Goal: Task Accomplishment & Management: Use online tool/utility

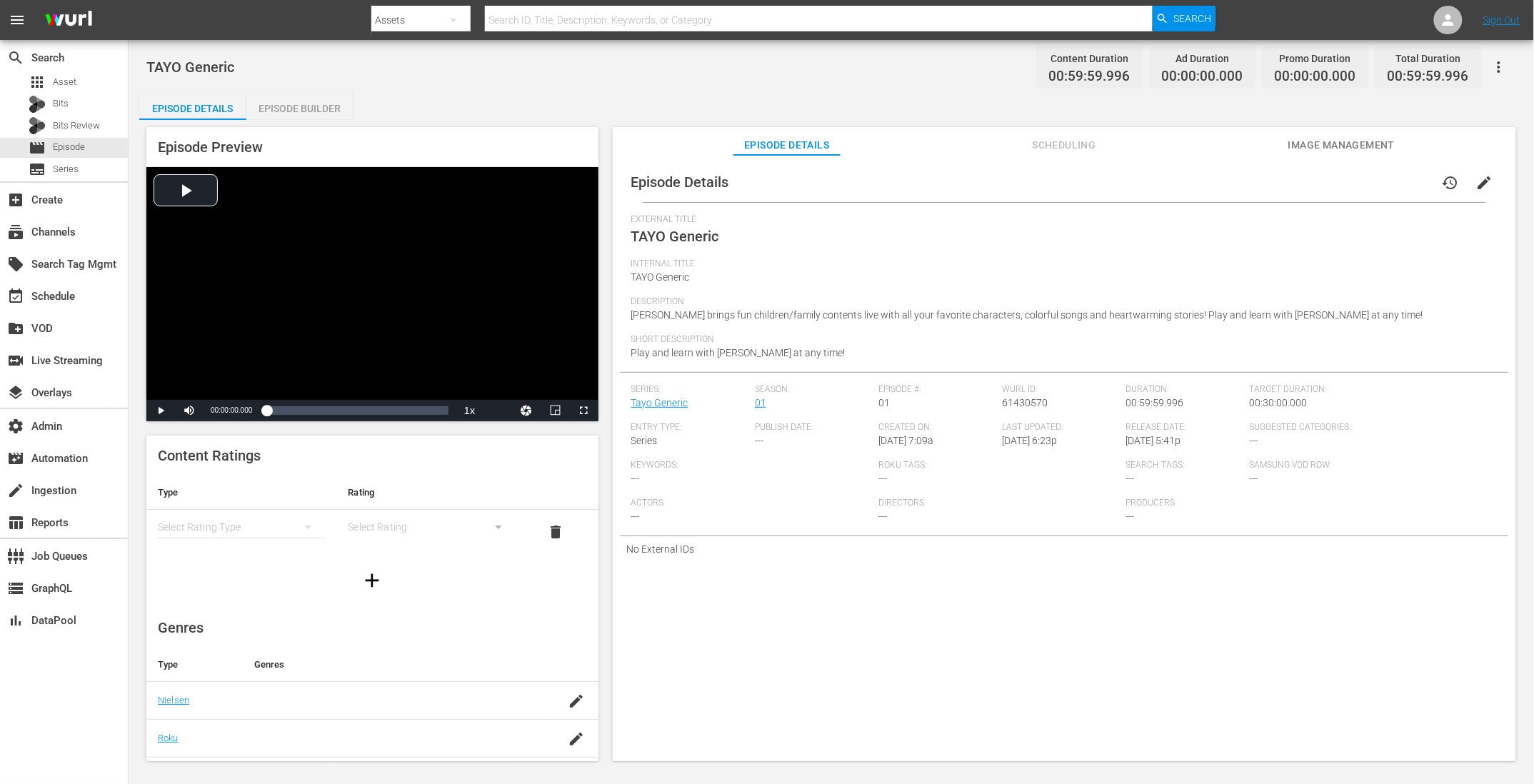
click at [1087, 153] on span "Scheduling" at bounding box center [1063, 145] width 107 height 18
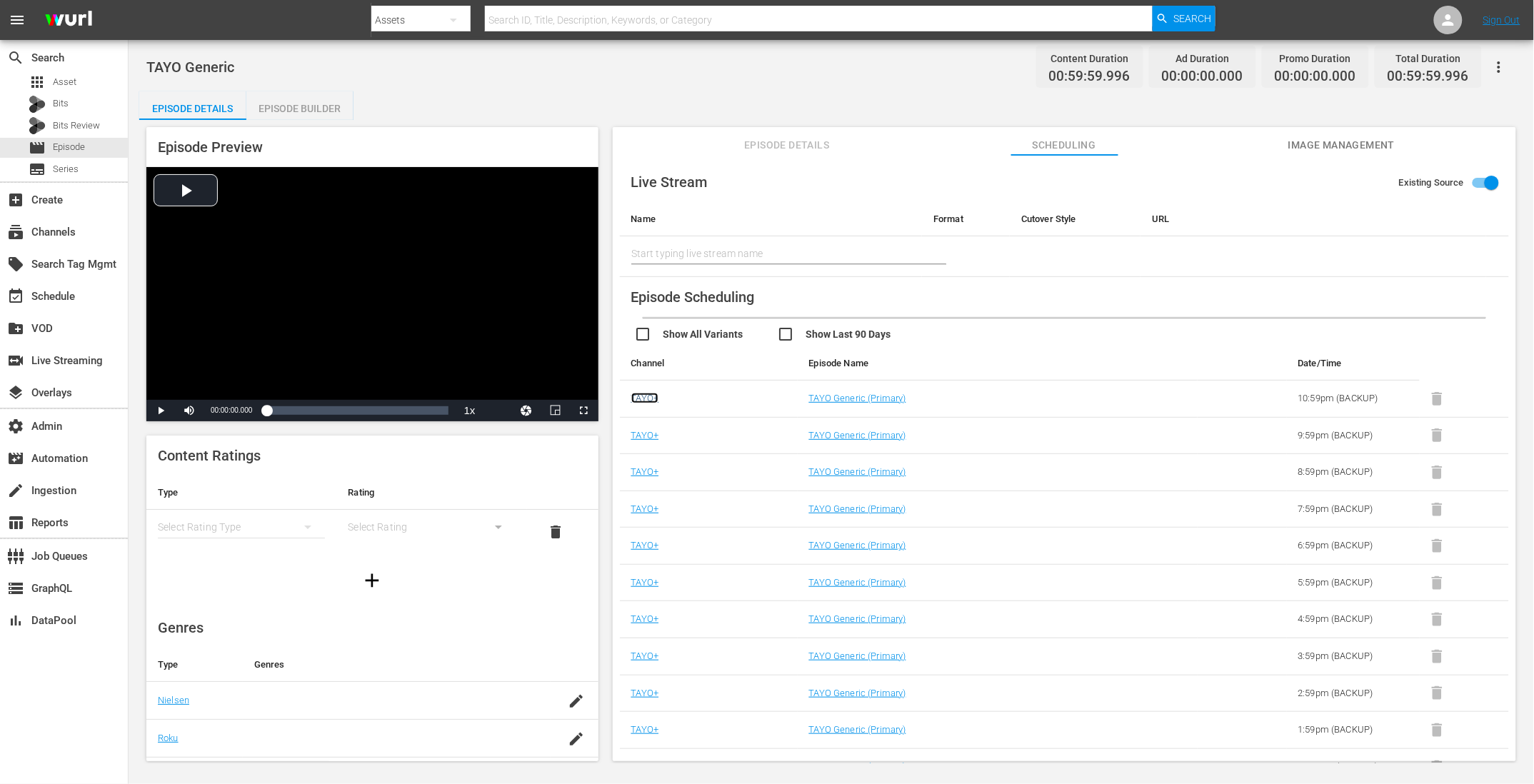
click at [645, 398] on link "TAYO+" at bounding box center [645, 397] width 27 height 11
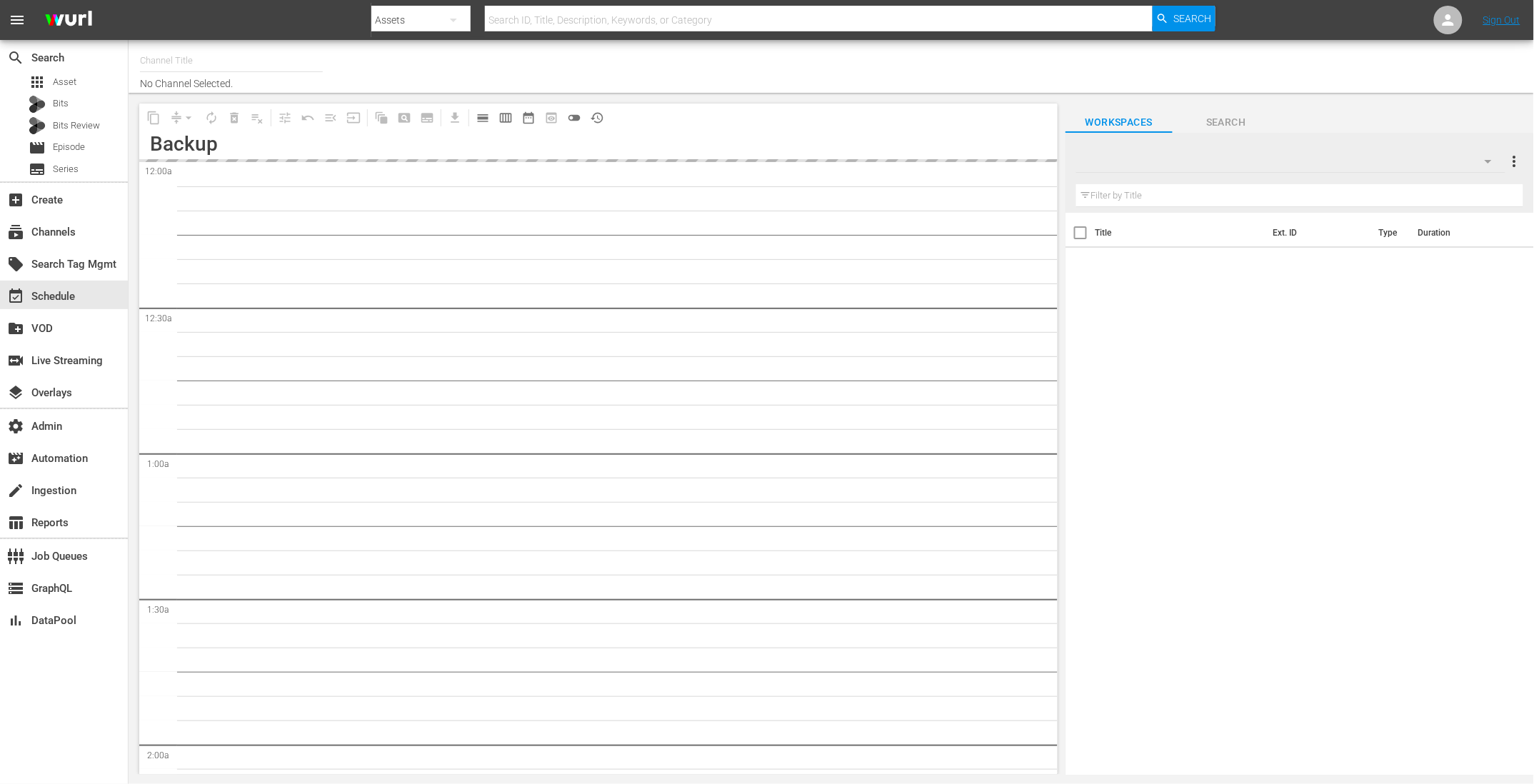
type input "TAYO+ - [PERSON_NAME] API (1814)"
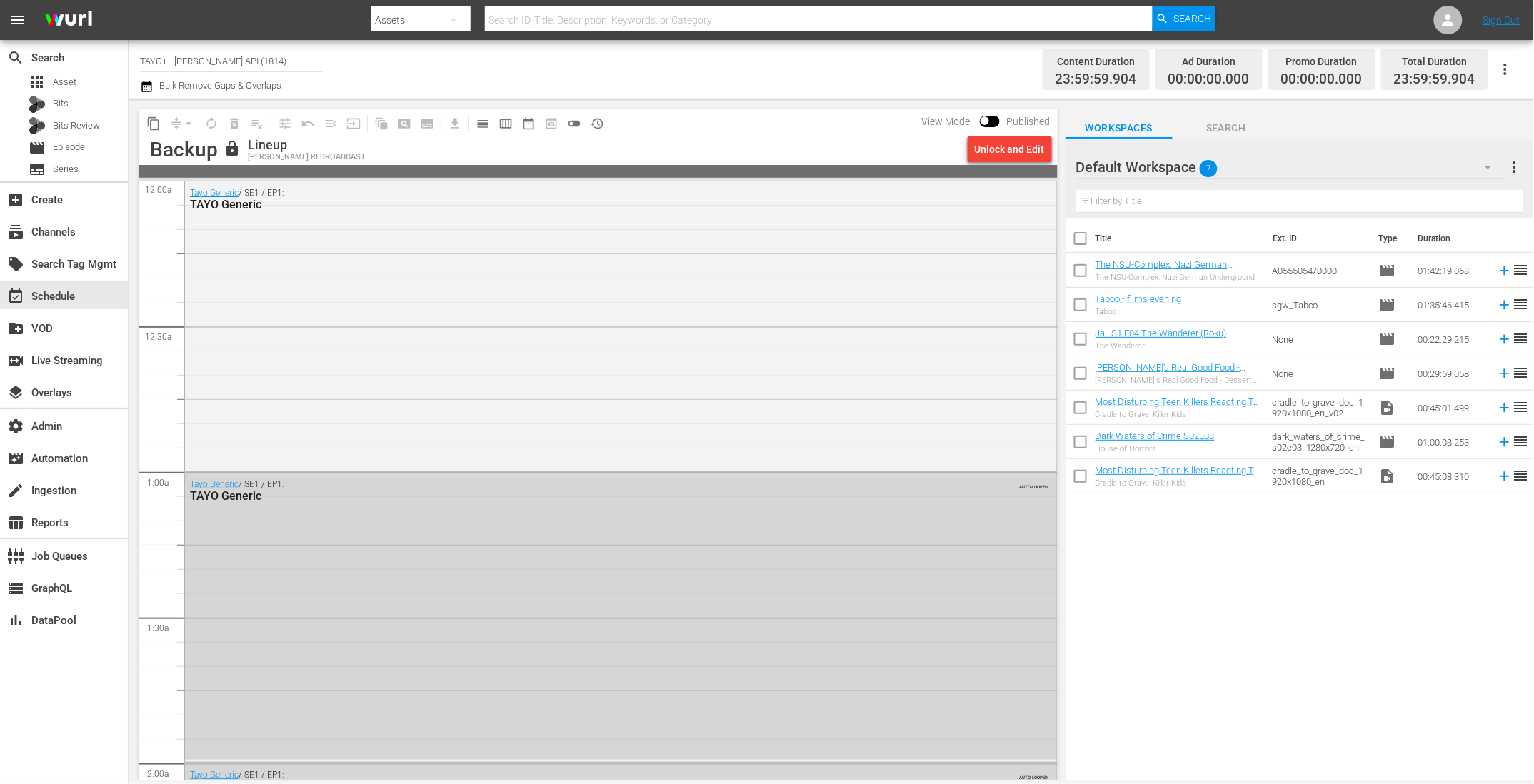
click at [1510, 66] on icon "button" at bounding box center [1506, 69] width 18 height 18
click at [1371, 147] on div "Channel JSON (S3Redir)" at bounding box center [1409, 148] width 137 height 25
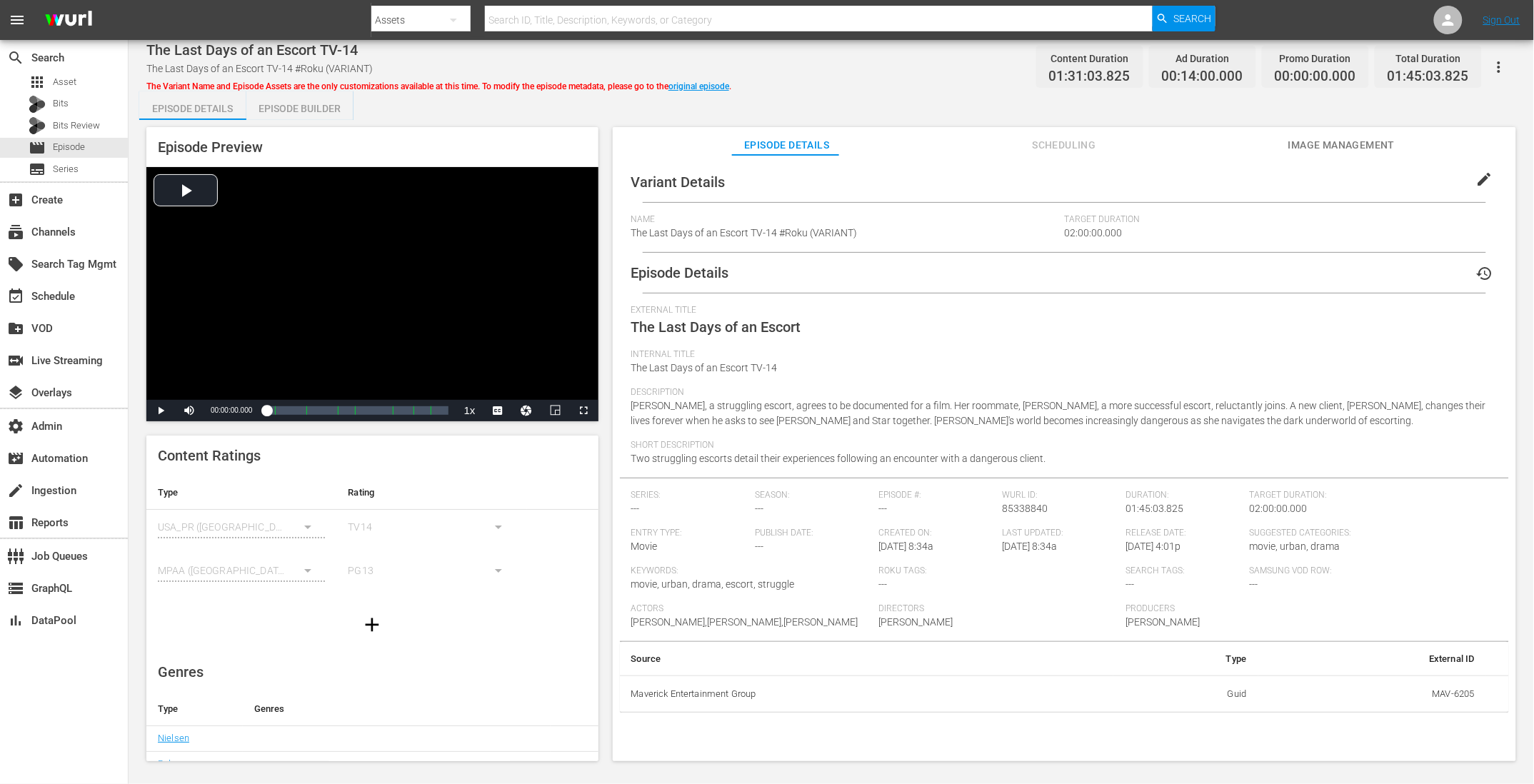
click at [994, 304] on span "External Title" at bounding box center [1061, 310] width 860 height 12
click at [1057, 134] on button "Scheduling" at bounding box center [1063, 141] width 107 height 28
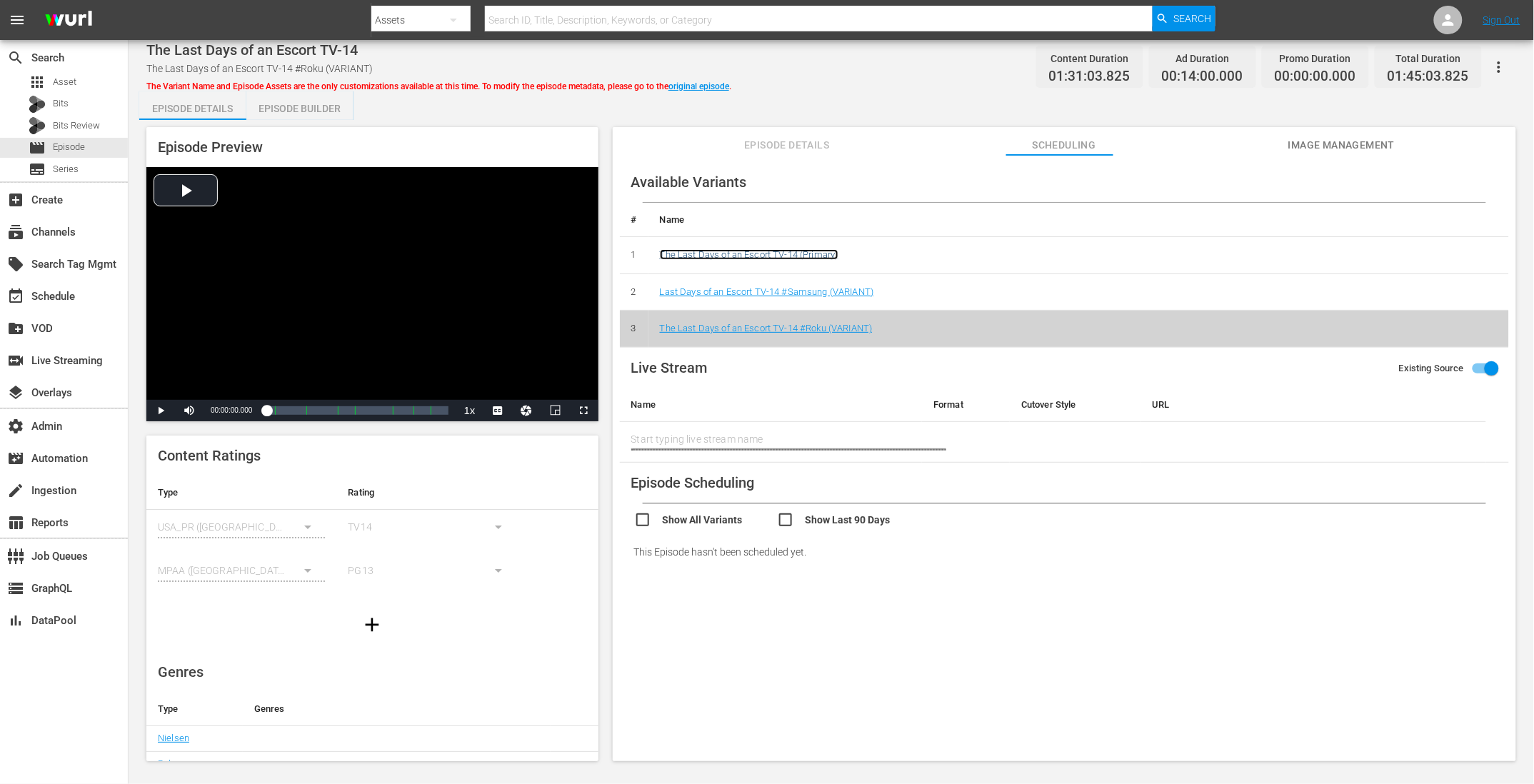
click at [748, 250] on link "The Last Days of an Escort TV-14 (Primary)" at bounding box center [749, 254] width 178 height 11
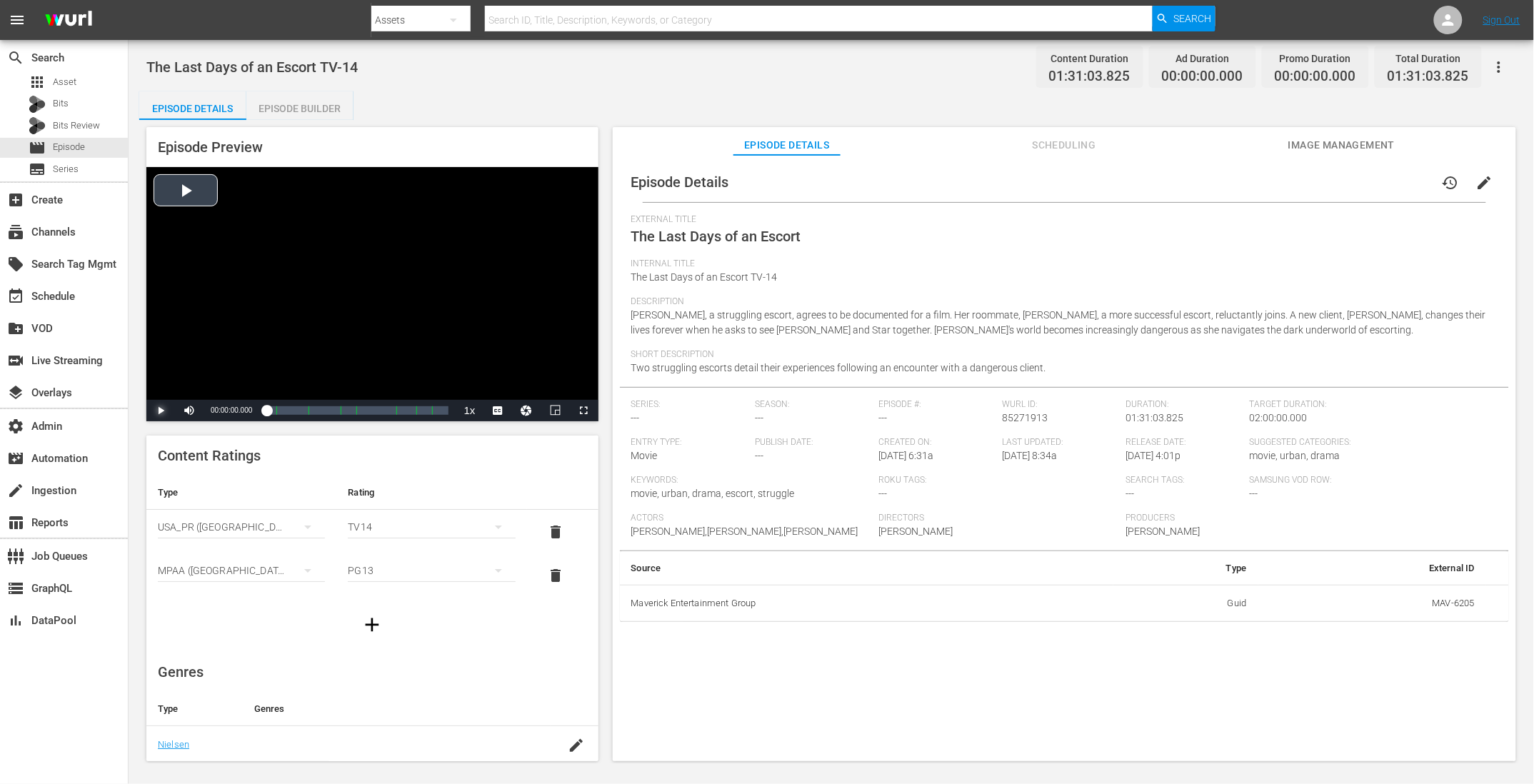
click at [161, 410] on span "Video Player" at bounding box center [161, 410] width 0 height 0
click at [290, 412] on div "Loaded : 0.66% 00:12:08.510 The Last Days of an Escort TV-14 00:00:02.378" at bounding box center [356, 410] width 181 height 15
click at [161, 410] on span "Video Player" at bounding box center [161, 410] width 0 height 0
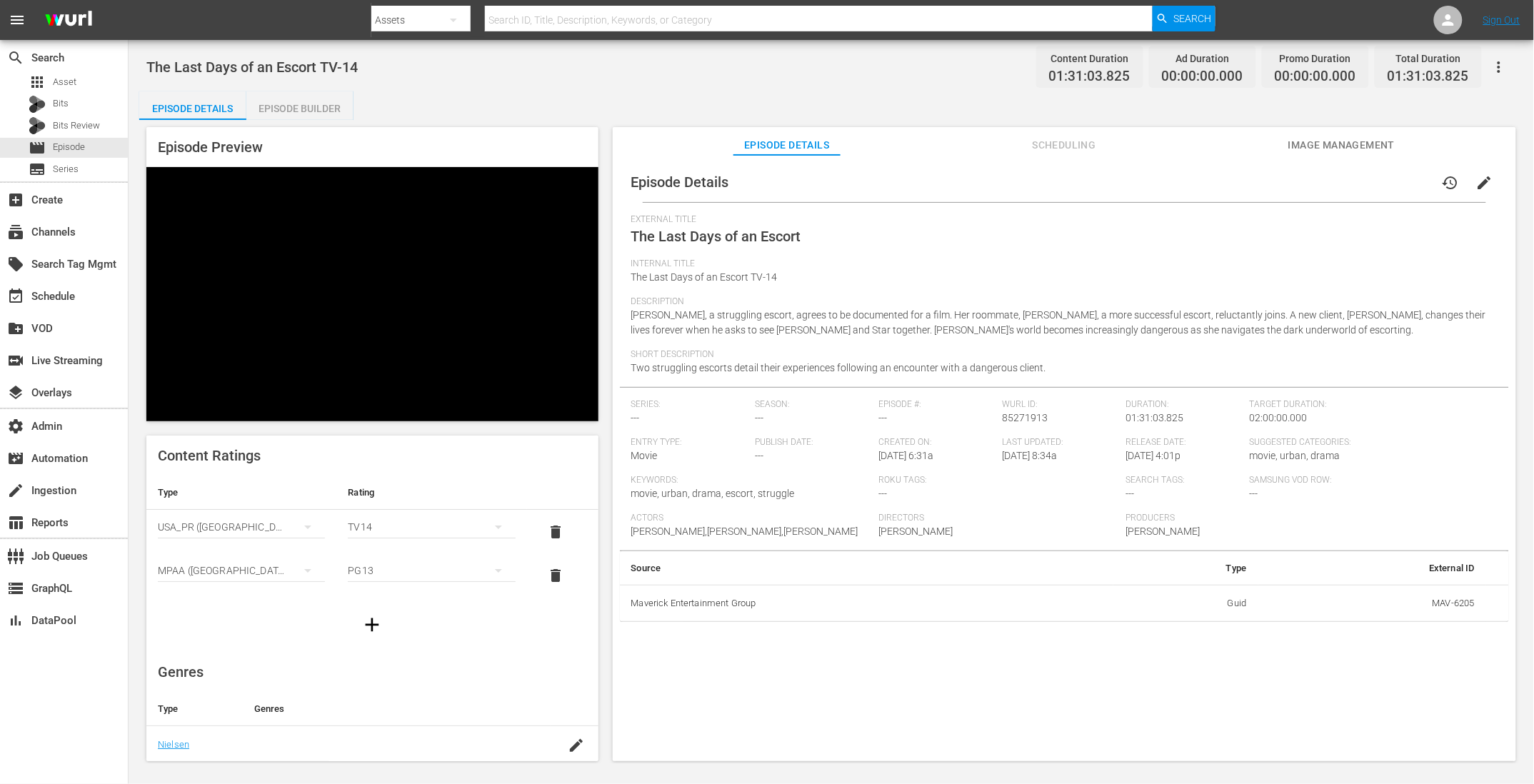
click at [928, 122] on div "Episode Preview Video Player is loading. Play Video Pause Mute Current Time 00:…" at bounding box center [831, 446] width 1384 height 653
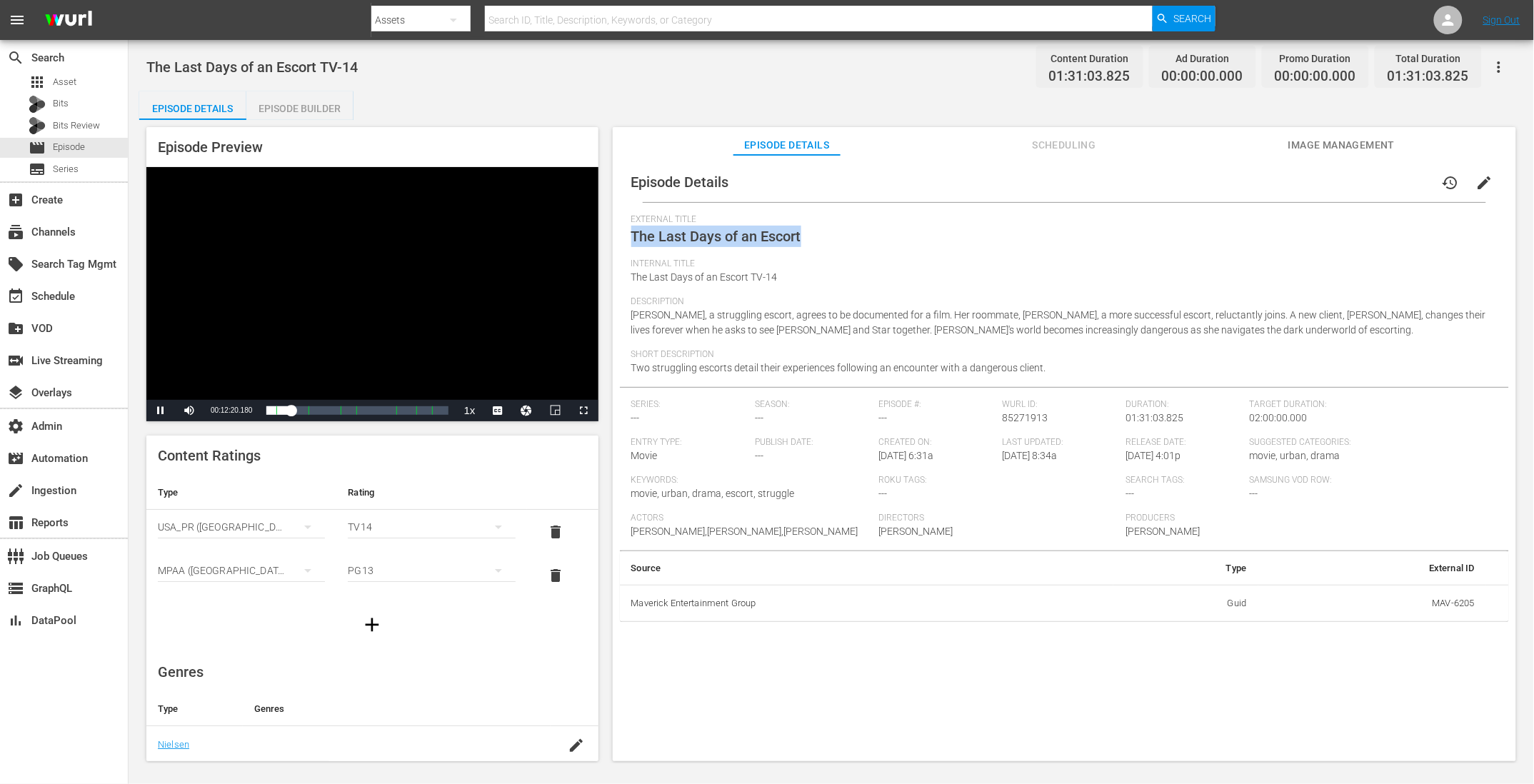
drag, startPoint x: 629, startPoint y: 236, endPoint x: 886, endPoint y: 248, distance: 257.3
click at [886, 248] on div "Episode Details history edit External Title The Last Days of an Escort Internal…" at bounding box center [1064, 392] width 889 height 460
copy span "The Last Days of an Escort"
click at [716, 236] on span "The Last Days of an Escort" at bounding box center [717, 237] width 170 height 18
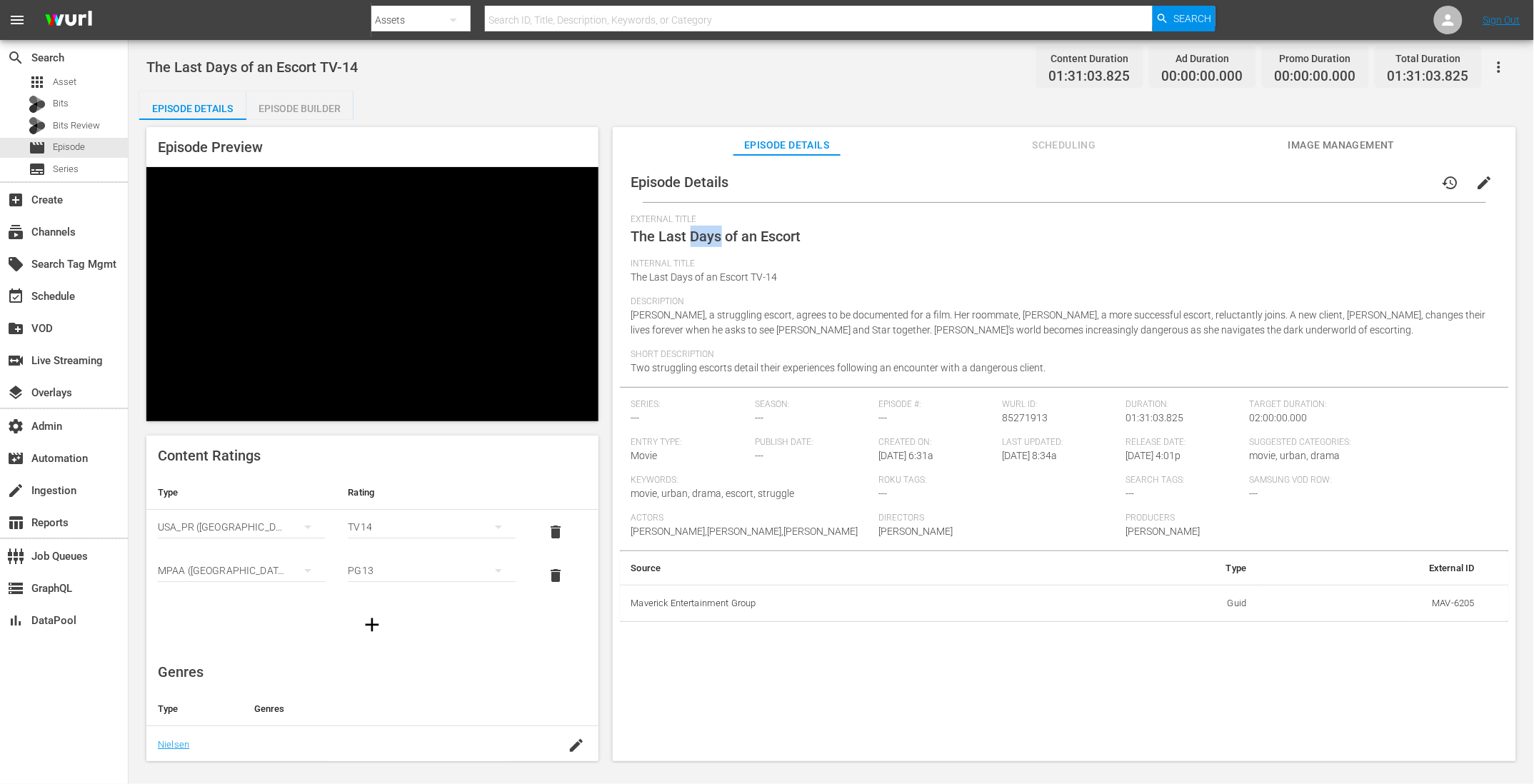
click at [716, 236] on span "The Last Days of an Escort" at bounding box center [717, 237] width 170 height 18
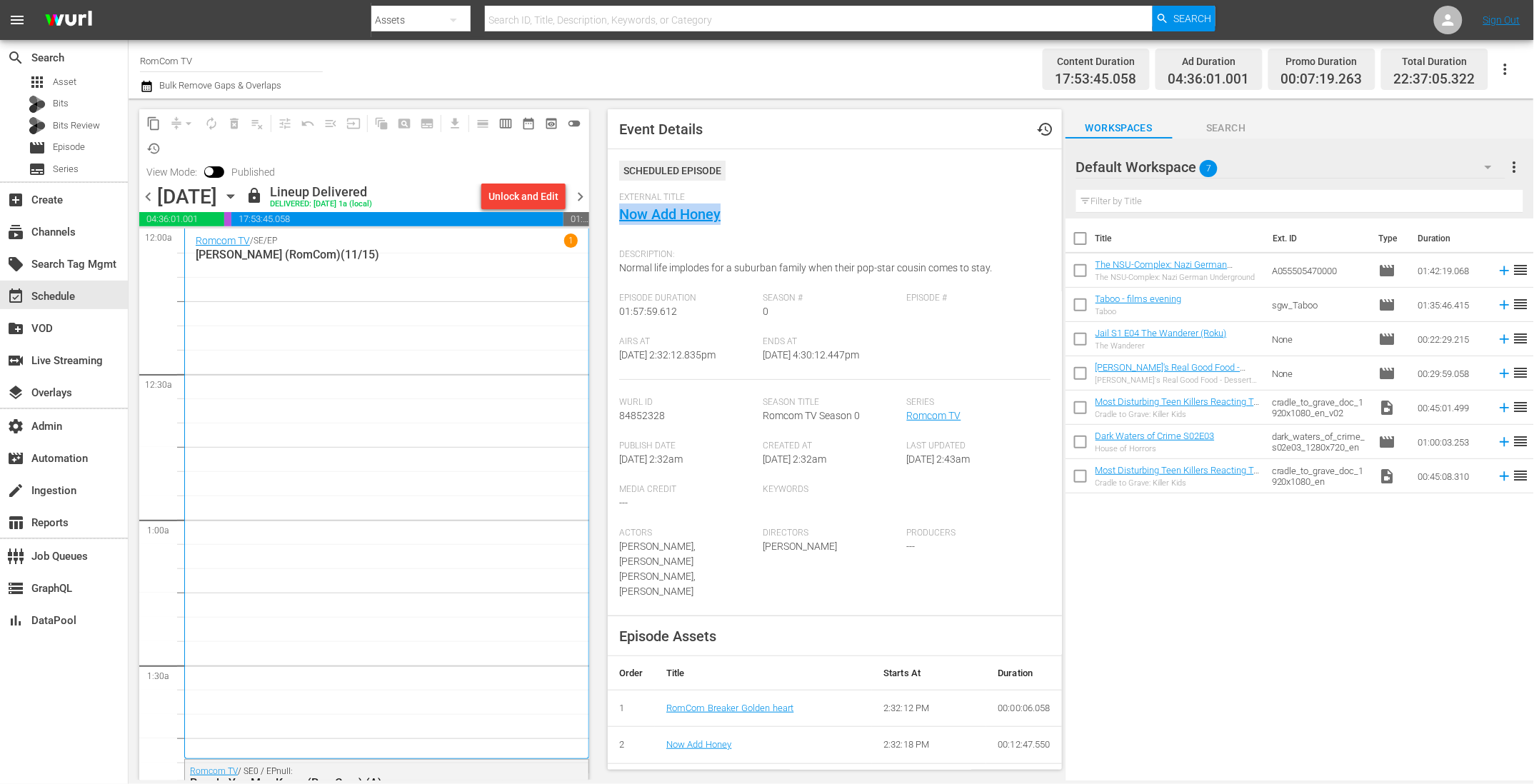
scroll to position [4381, 0]
